Goal: Information Seeking & Learning: Learn about a topic

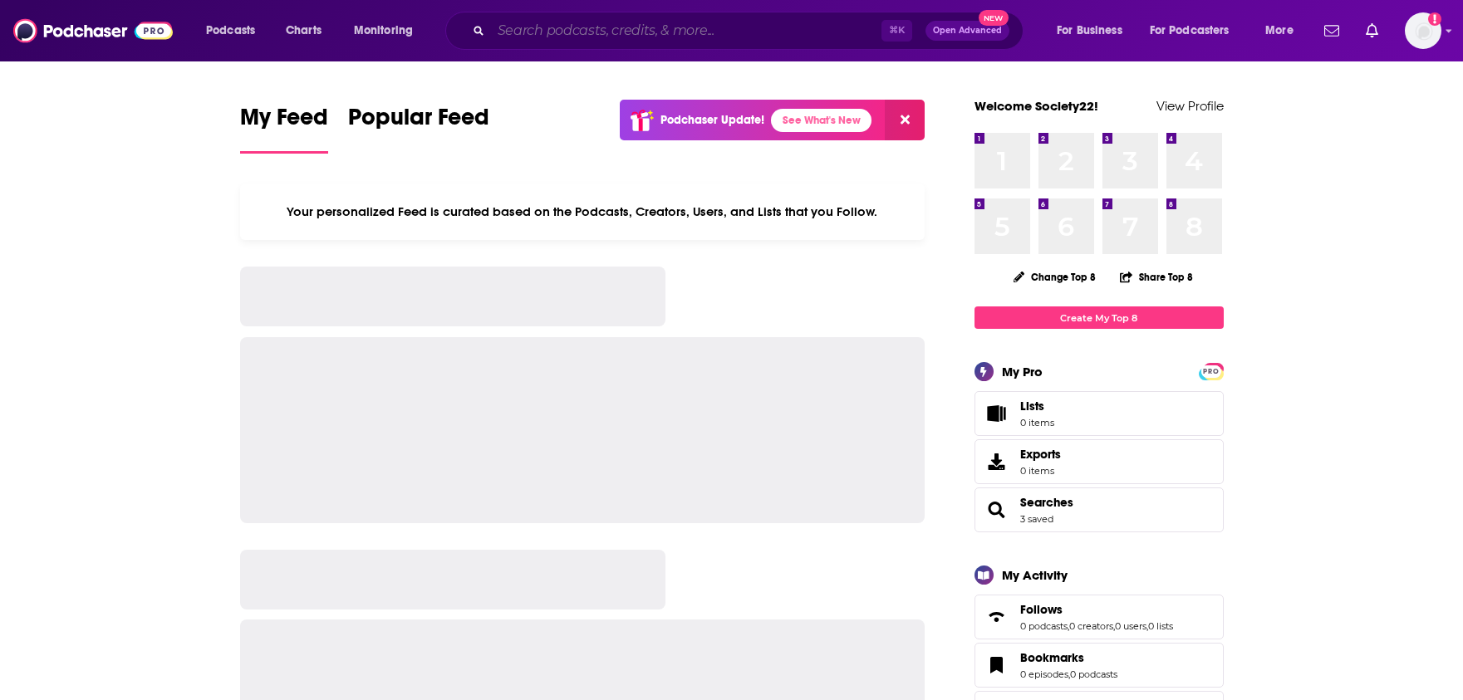
click at [654, 23] on input "Search podcasts, credits, & more..." at bounding box center [686, 30] width 390 height 27
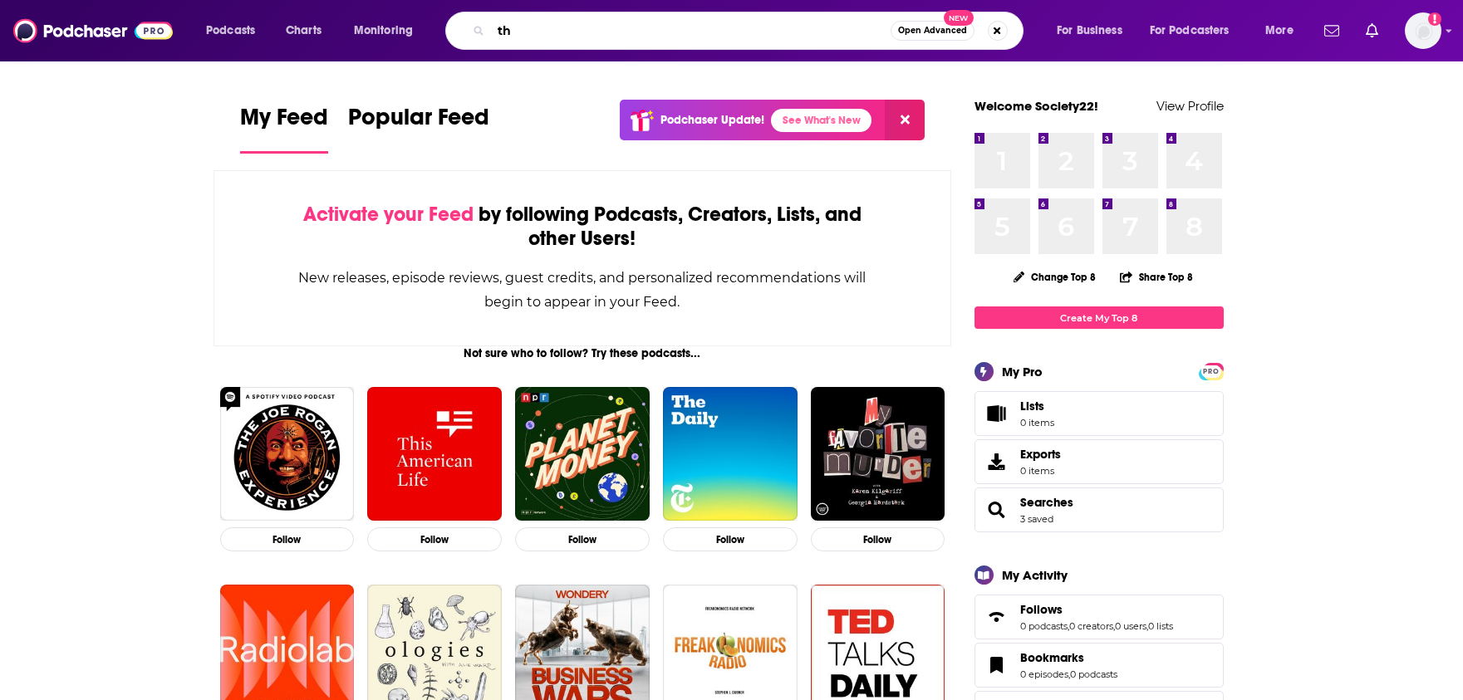
type input "t"
type input "startup project"
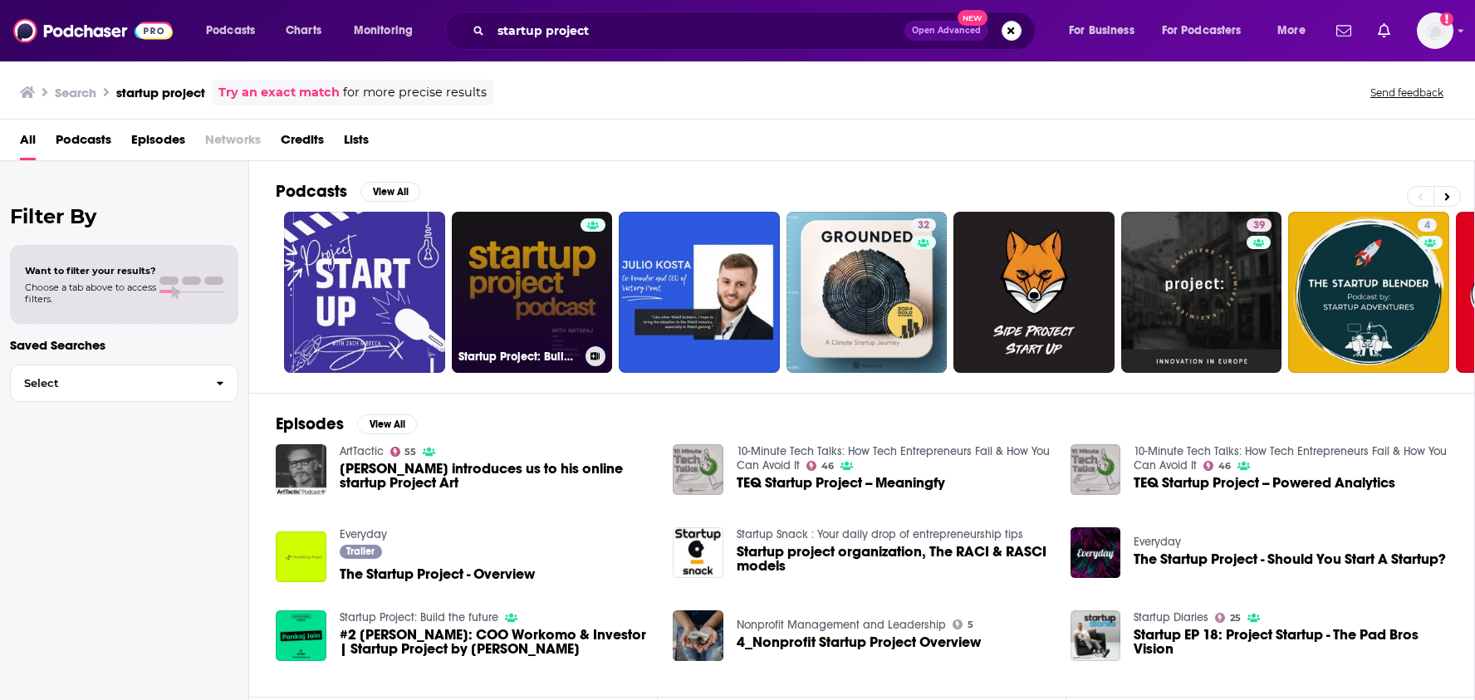
click at [515, 303] on link "Startup Project: Build the future" at bounding box center [532, 292] width 161 height 161
